Goal: Task Accomplishment & Management: Use online tool/utility

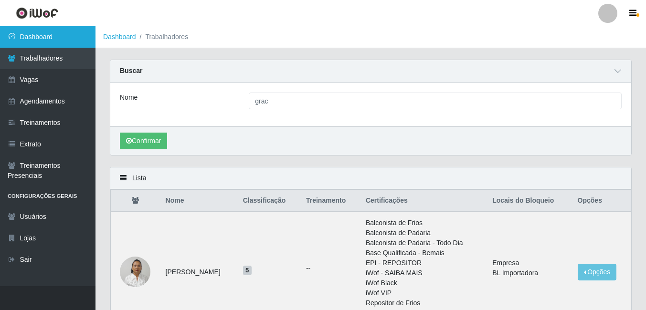
drag, startPoint x: 0, startPoint y: 0, endPoint x: 55, endPoint y: 42, distance: 69.1
click at [55, 42] on link "Dashboard" at bounding box center [47, 36] width 95 height 21
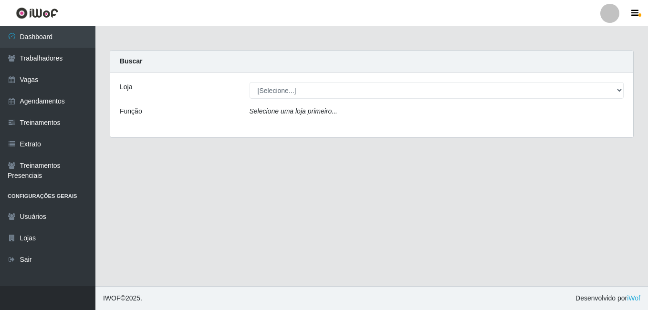
click at [313, 100] on div "Loja [Selecione...] BL Importadora Função Selecione uma loja primeiro..." at bounding box center [371, 105] width 523 height 65
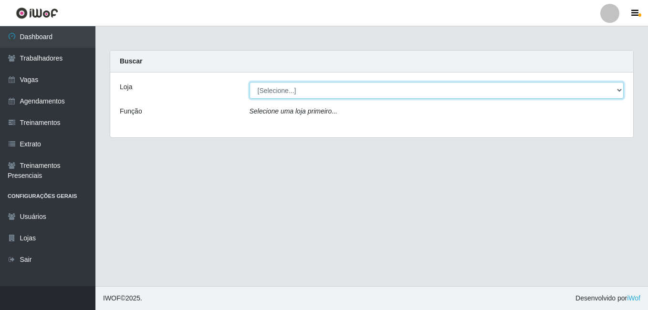
click at [314, 97] on select "[Selecione...] BL Importadora" at bounding box center [437, 90] width 375 height 17
select select "259"
click at [250, 82] on select "[Selecione...] BL Importadora" at bounding box center [437, 90] width 375 height 17
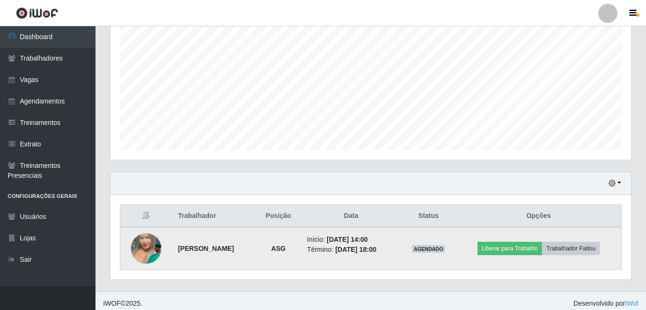
scroll to position [196, 0]
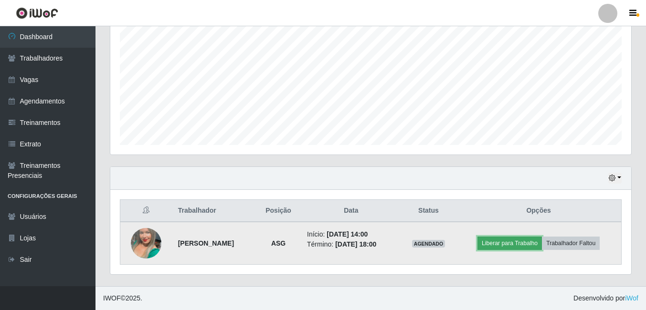
click at [524, 245] on button "Liberar para Trabalho" at bounding box center [509, 243] width 64 height 13
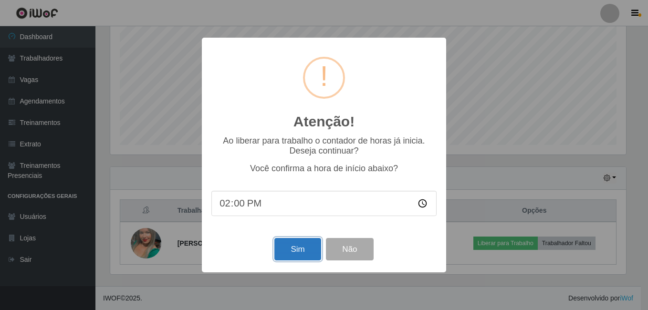
click at [296, 255] on button "Sim" at bounding box center [297, 249] width 46 height 22
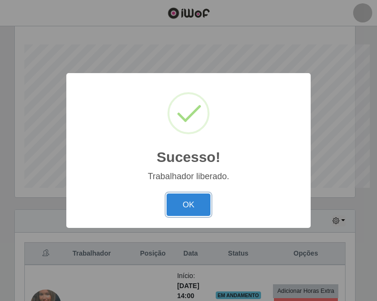
scroll to position [198, 340]
click at [180, 193] on div "OK Cancel" at bounding box center [188, 204] width 225 height 27
click at [181, 206] on button "OK" at bounding box center [189, 204] width 44 height 22
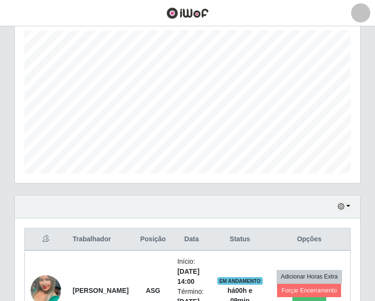
scroll to position [243, 0]
